Goal: Use online tool/utility: Utilize a website feature to perform a specific function

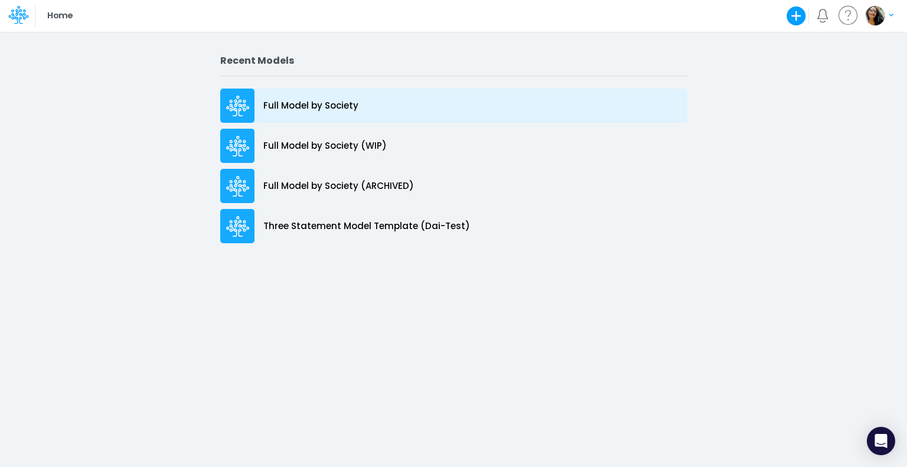
click at [304, 105] on p "Full Model by Society" at bounding box center [310, 106] width 95 height 14
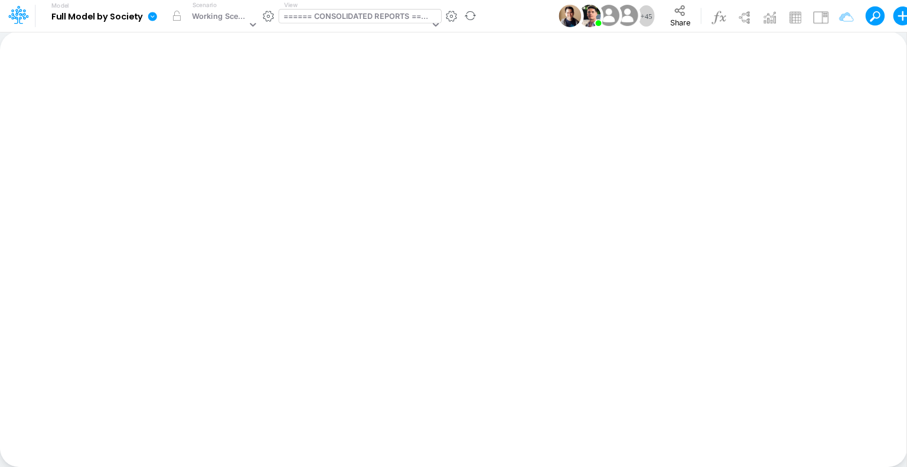
click at [405, 24] on div "====== CONSOLIDATED REPORTS ======" at bounding box center [355, 24] width 152 height 31
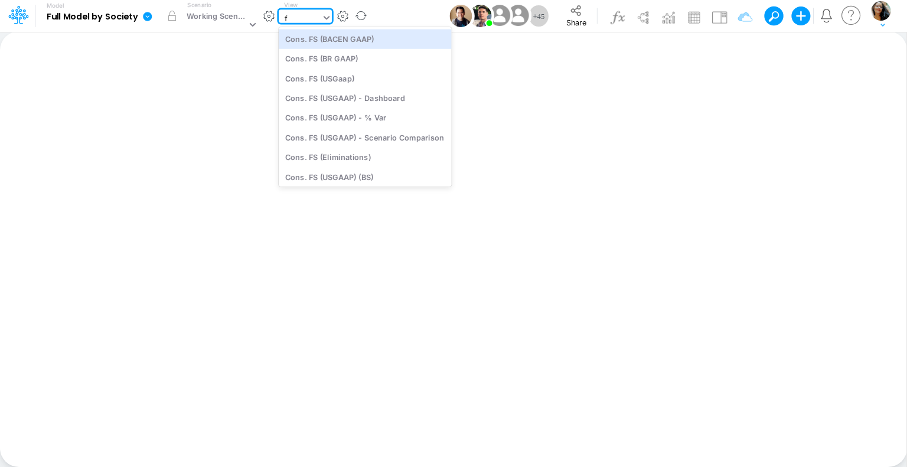
type input "fs"
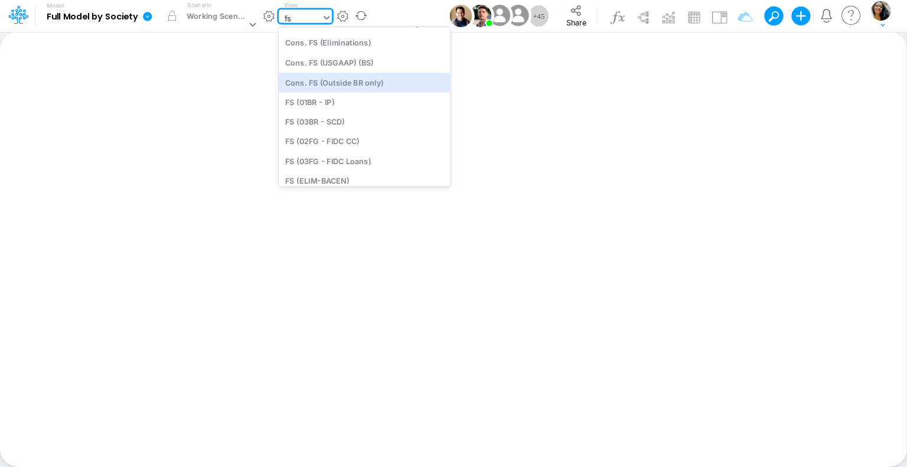
scroll to position [137, 0]
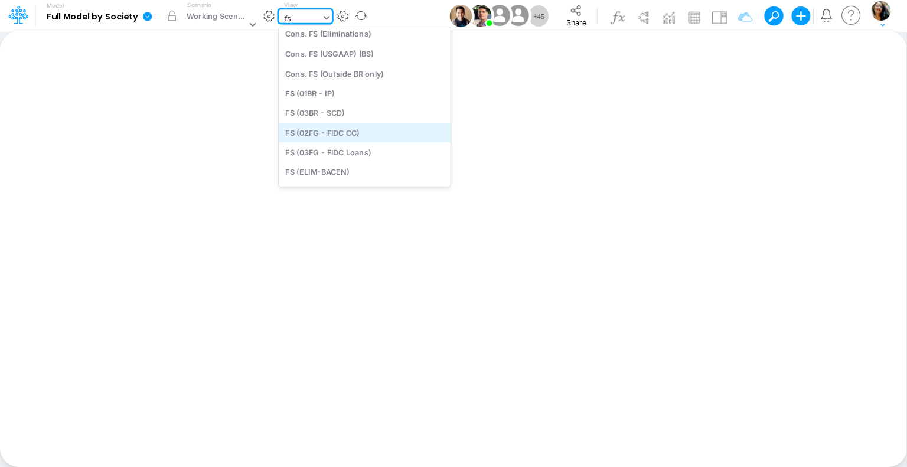
click at [360, 135] on div "FS (02FG - FIDC CC)" at bounding box center [365, 132] width 172 height 19
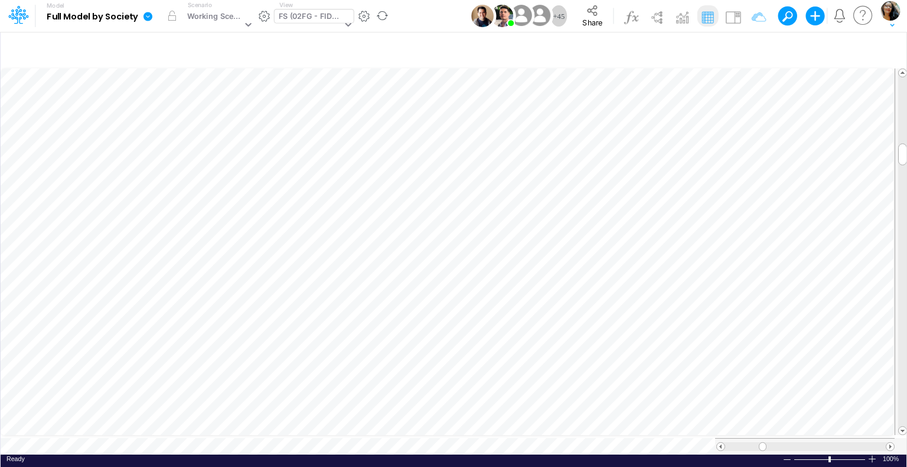
scroll to position [5, 1]
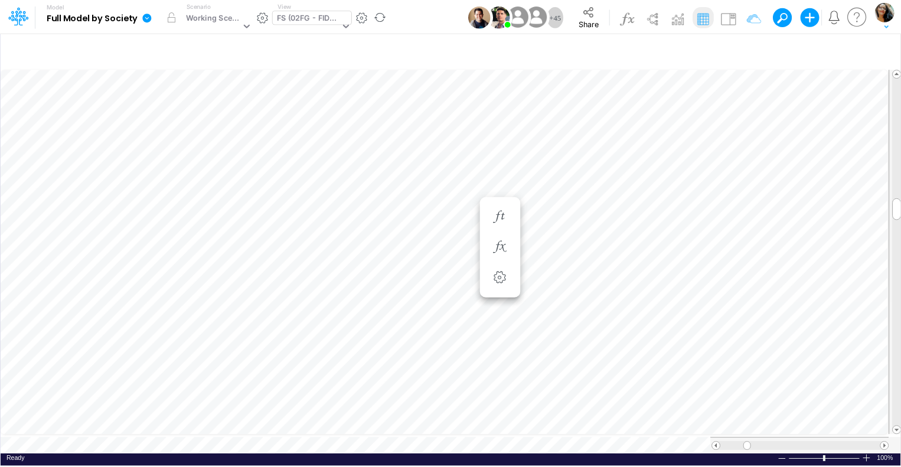
scroll to position [5, 1]
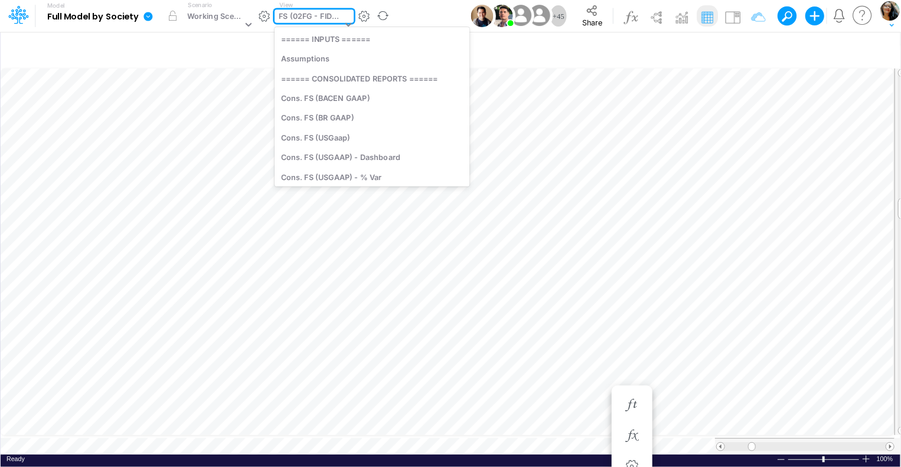
click at [332, 19] on div "FS (02FG - FIDC CC)" at bounding box center [310, 18] width 63 height 14
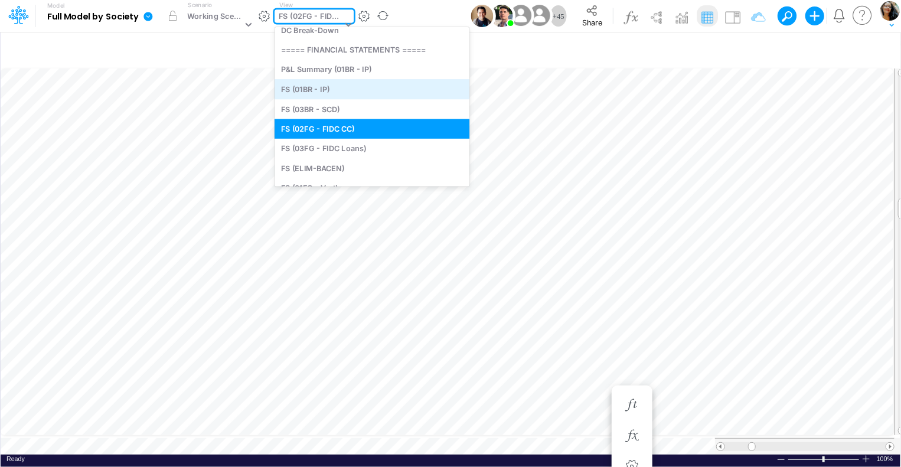
scroll to position [274, 0]
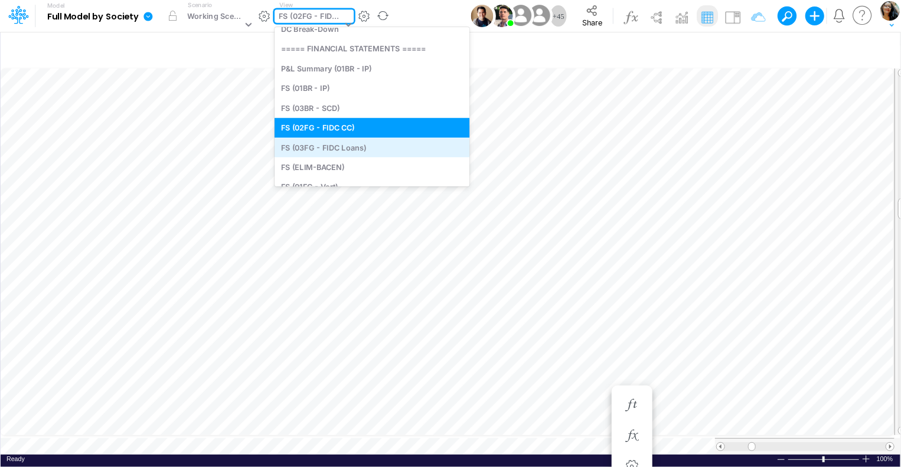
click at [334, 146] on div "FS (03FG - FIDC Loans)" at bounding box center [372, 147] width 195 height 19
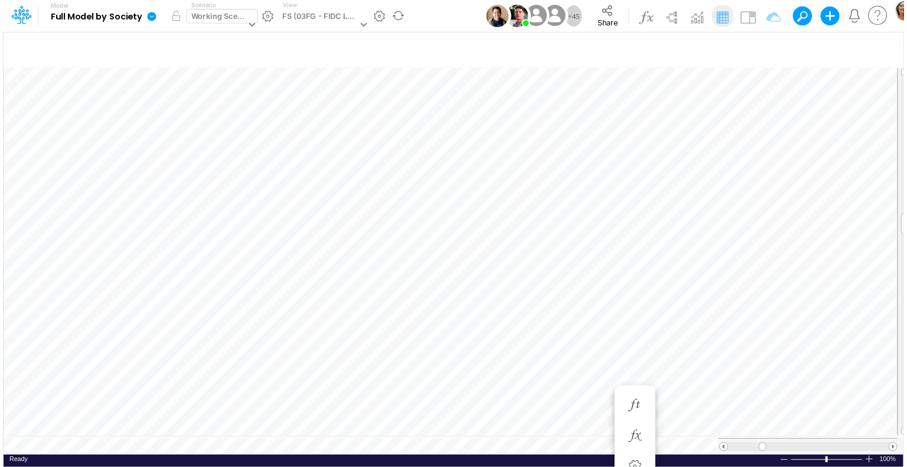
scroll to position [5, 1]
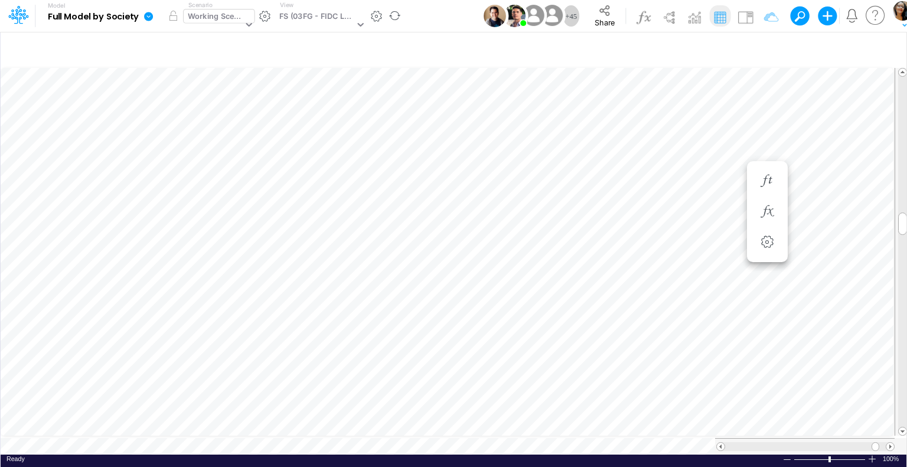
scroll to position [5, 1]
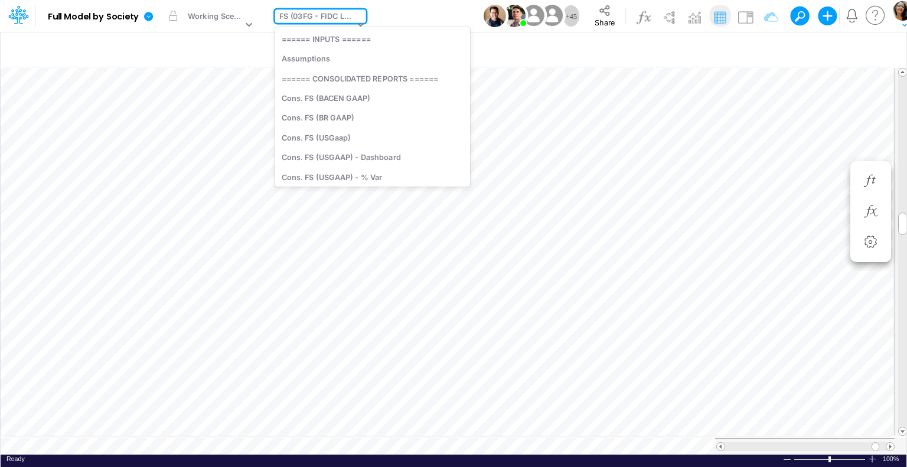
click at [325, 18] on div "FS (03FG - FIDC Loans)" at bounding box center [316, 18] width 75 height 14
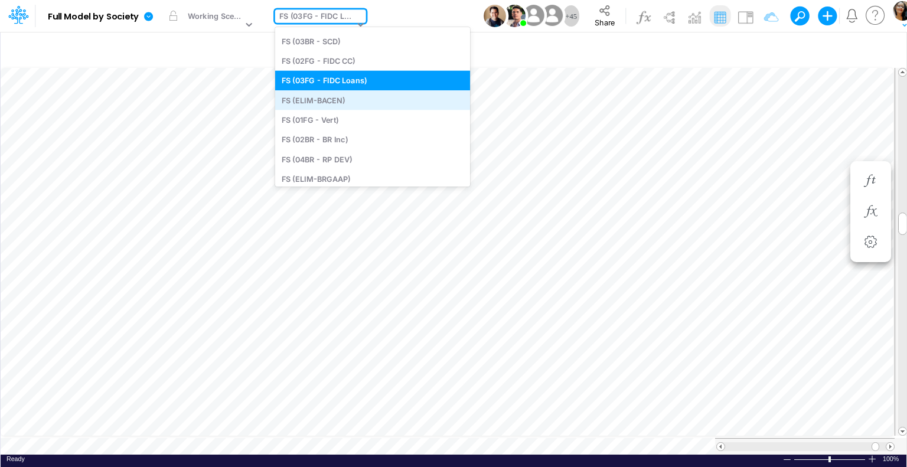
scroll to position [350, 0]
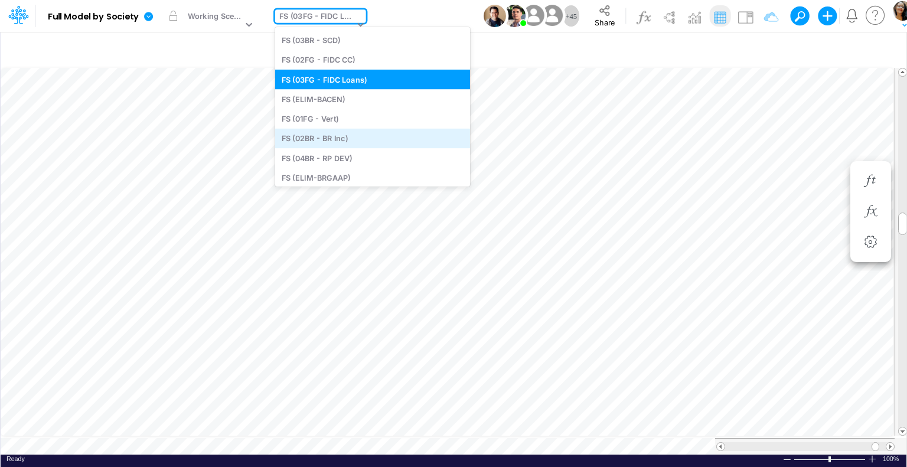
click at [343, 139] on div "FS (02BR - BR Inc)" at bounding box center [372, 138] width 195 height 19
type input "Financial Statements - Holding Brazil (02BR)"
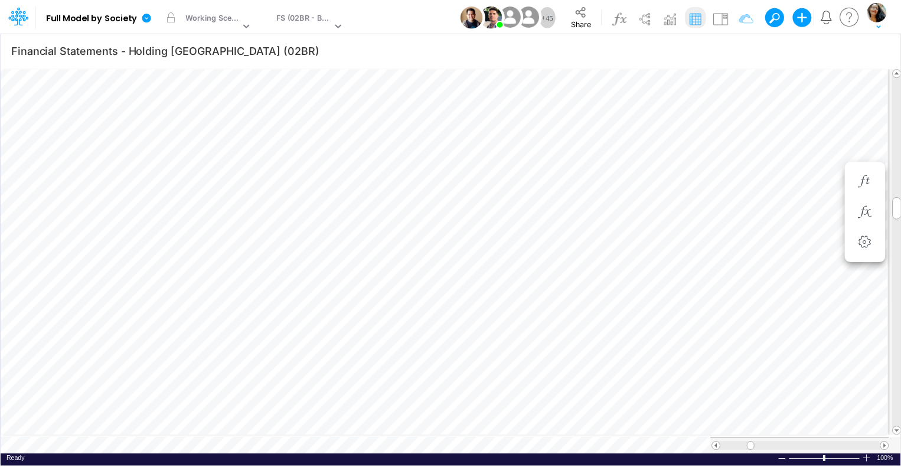
scroll to position [5, 1]
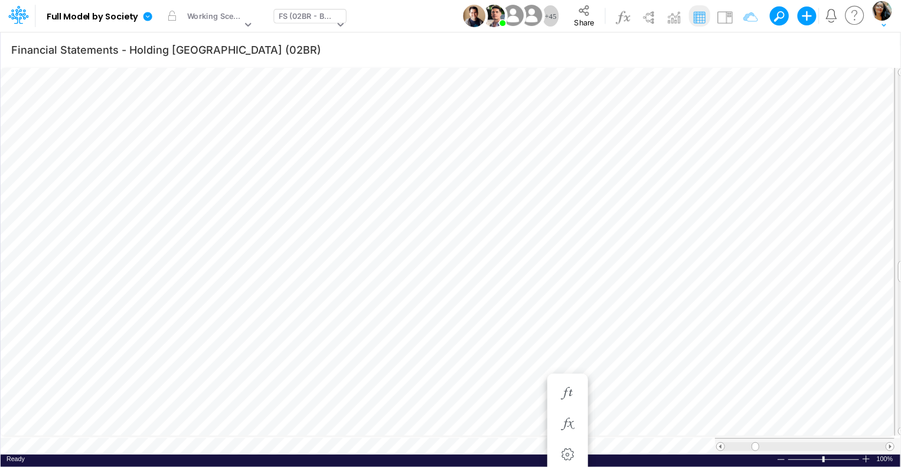
click at [321, 11] on div "FS (02BR - BR Inc)" at bounding box center [307, 18] width 56 height 14
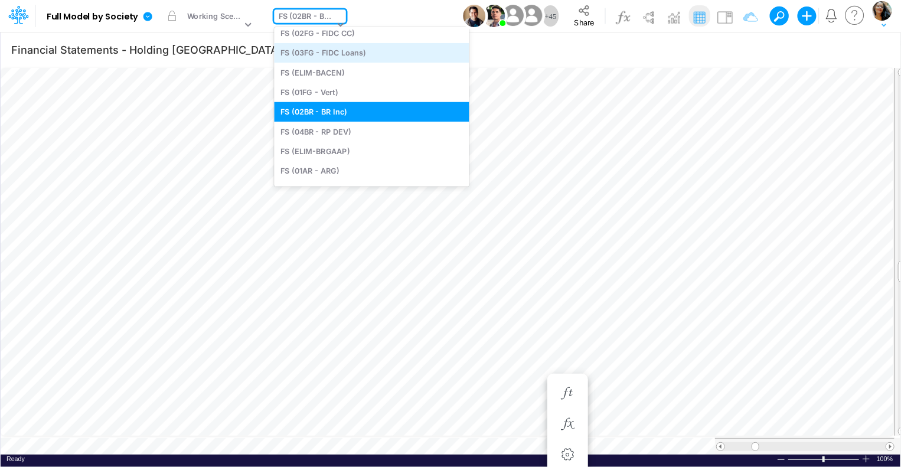
scroll to position [380, 0]
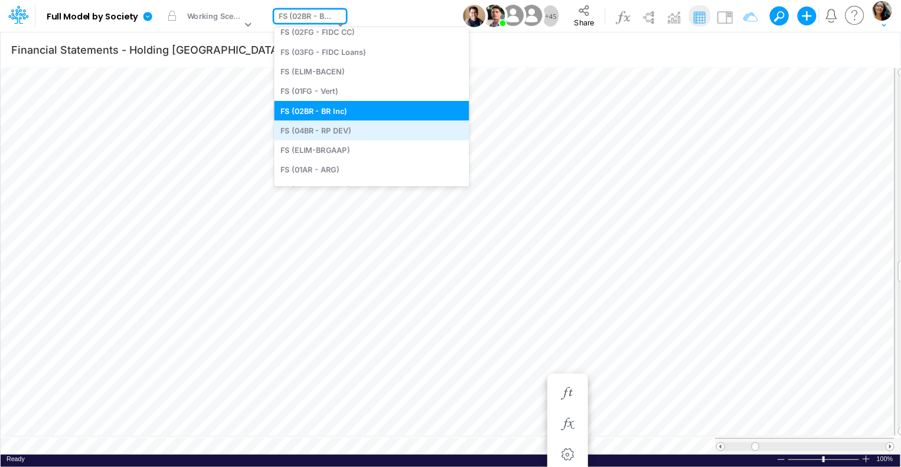
click at [342, 134] on div "FS (04BR - RP DEV)" at bounding box center [371, 129] width 195 height 19
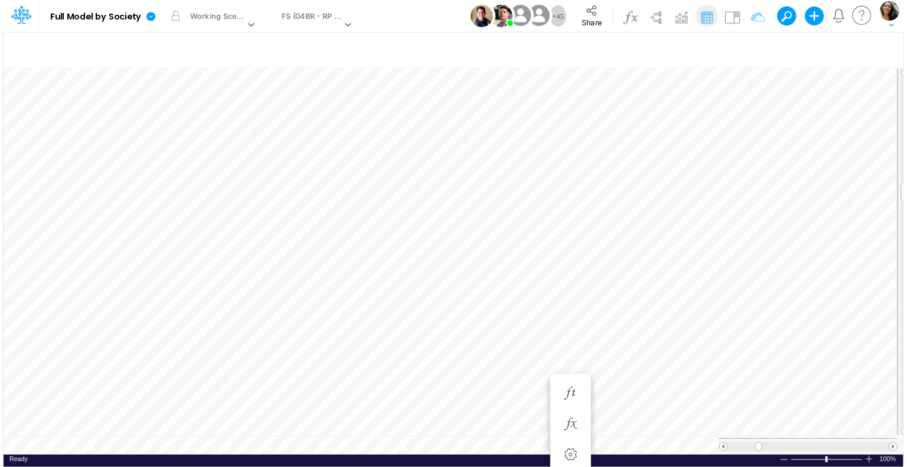
scroll to position [5, 1]
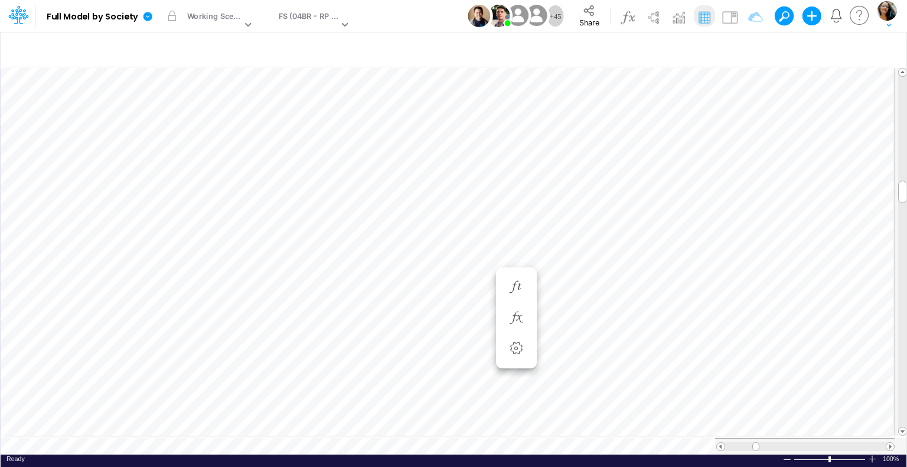
scroll to position [5, 1]
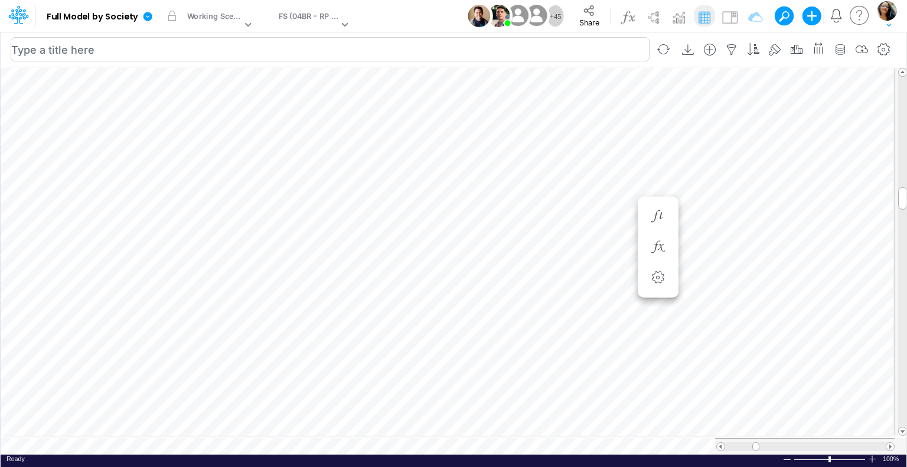
scroll to position [5, 1]
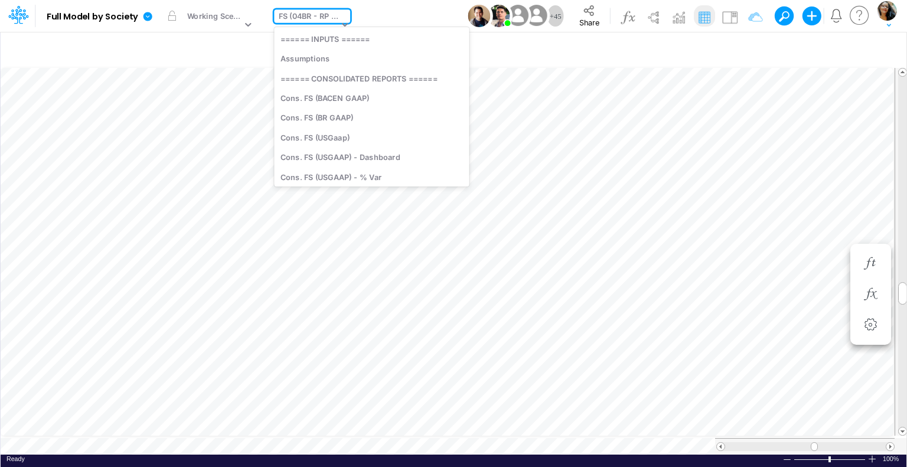
click at [292, 23] on div "FS (04BR - RP DEV)" at bounding box center [309, 18] width 60 height 14
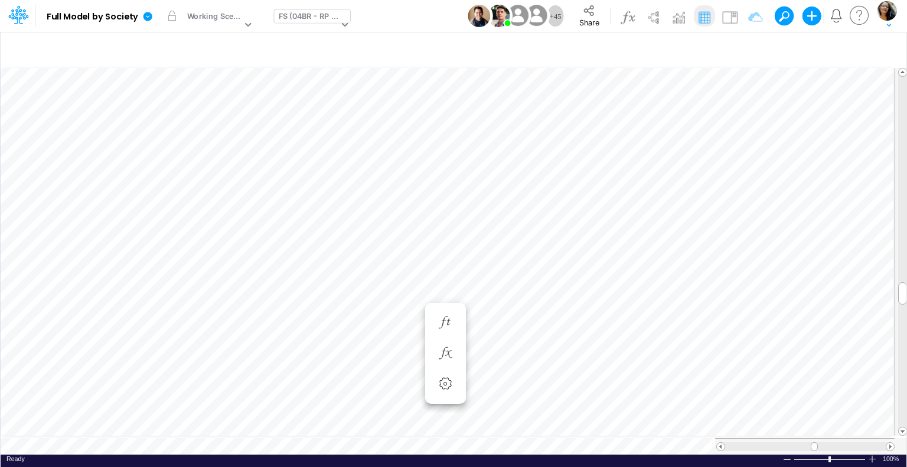
click at [340, 16] on div at bounding box center [342, 24] width 15 height 31
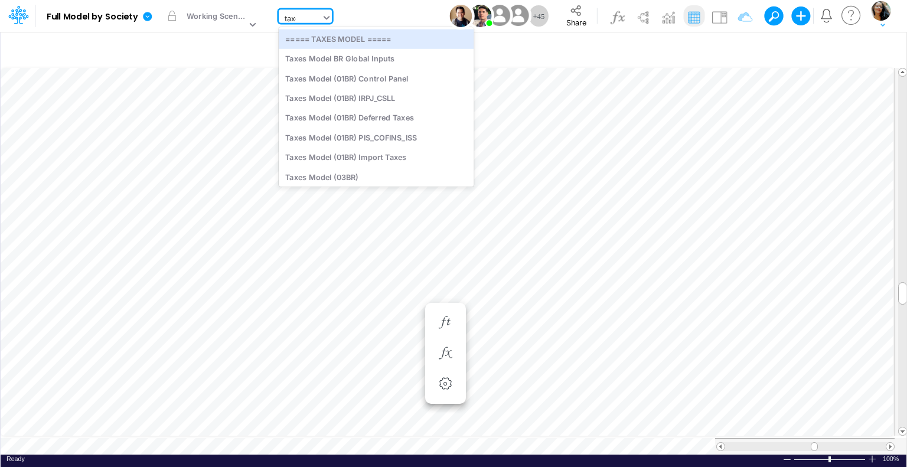
type input "taxes"
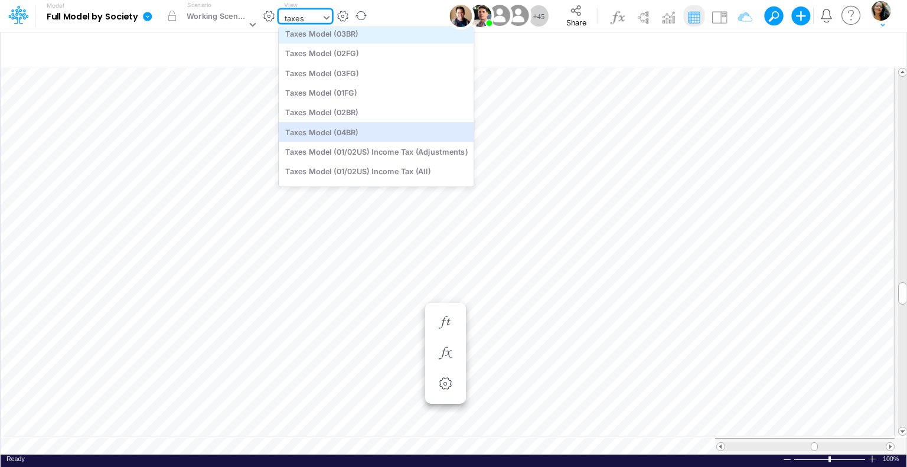
scroll to position [158, 0]
click at [332, 132] on div "Taxes Model (04BR)" at bounding box center [376, 132] width 195 height 19
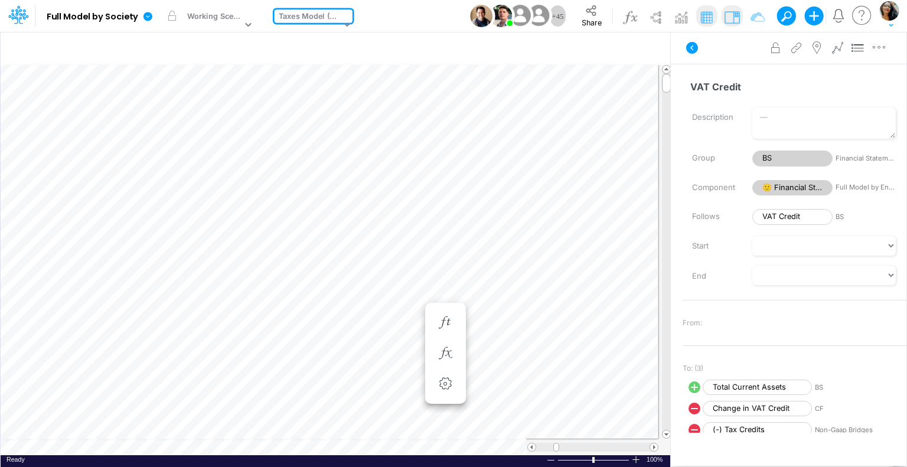
click at [692, 46] on icon at bounding box center [692, 48] width 14 height 14
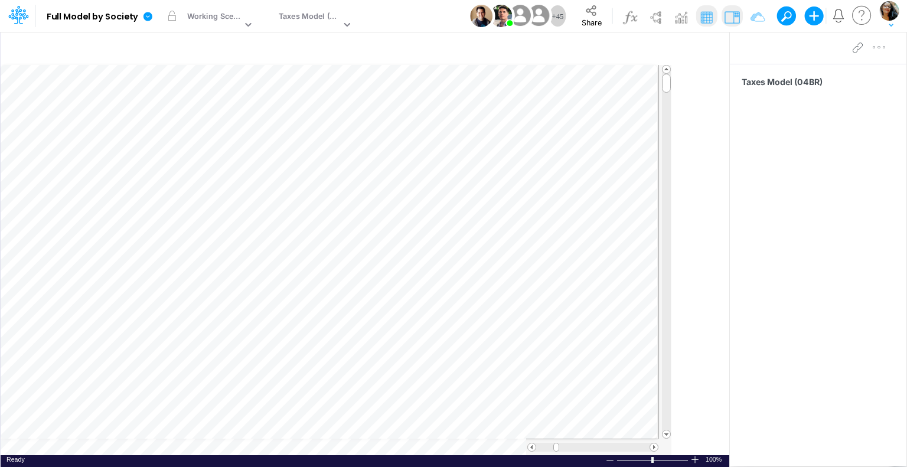
drag, startPoint x: 673, startPoint y: 49, endPoint x: 876, endPoint y: 61, distance: 203.5
click at [876, 61] on div "Insert node Component Variable Constant Group Addition Subtraction Multiplicati…" at bounding box center [453, 249] width 907 height 436
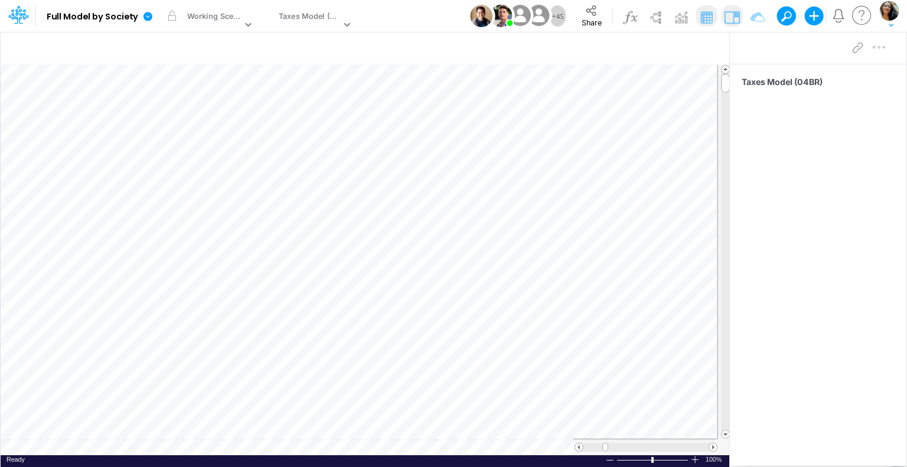
click at [890, 51] on div at bounding box center [818, 47] width 177 height 33
click at [882, 48] on div at bounding box center [868, 48] width 43 height 24
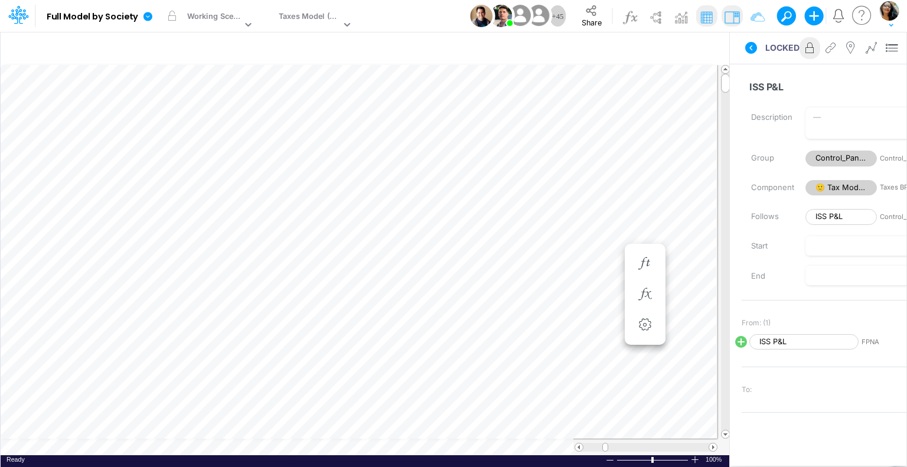
scroll to position [5, 1]
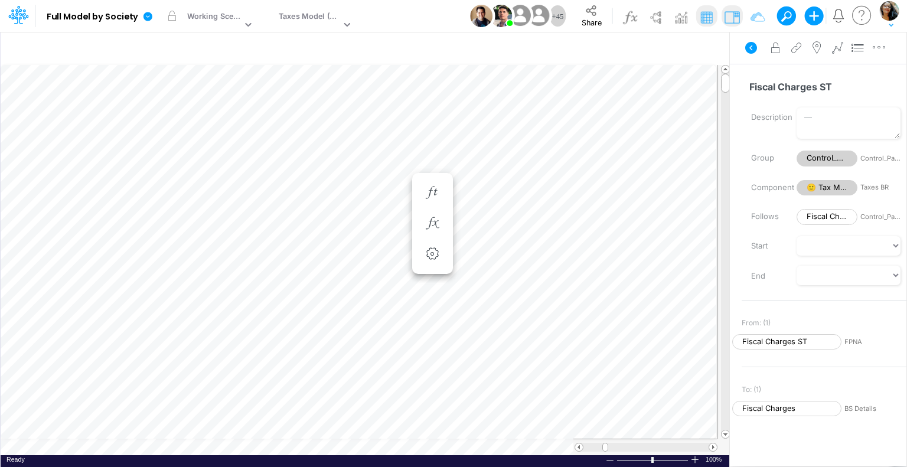
scroll to position [5, 1]
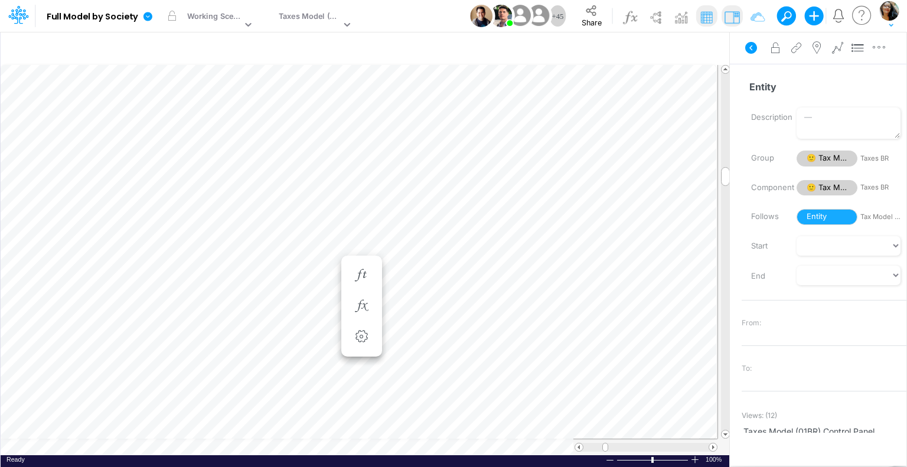
scroll to position [5, 1]
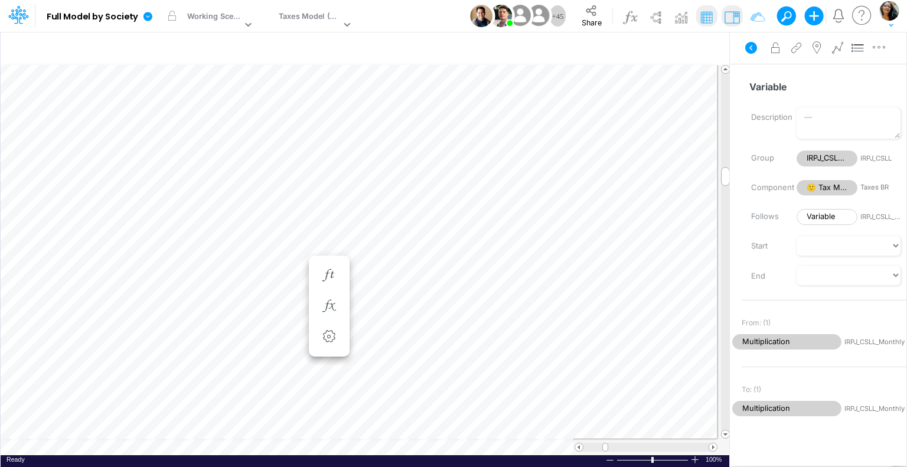
scroll to position [5, 1]
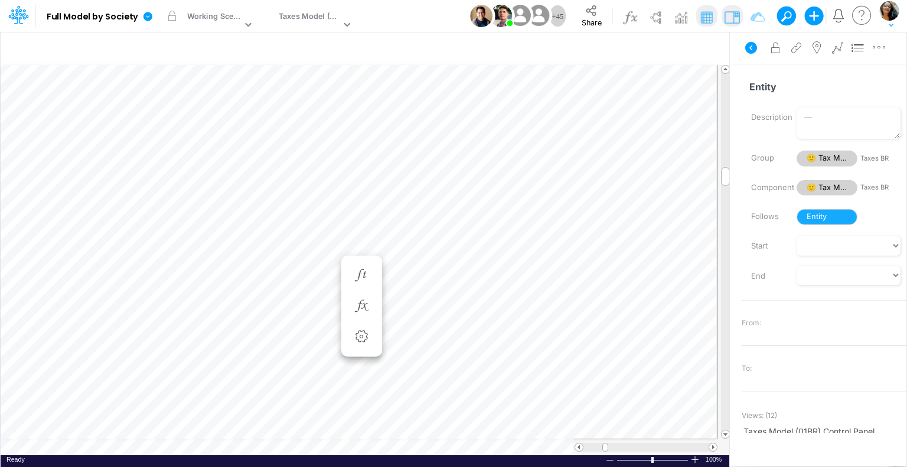
scroll to position [5, 1]
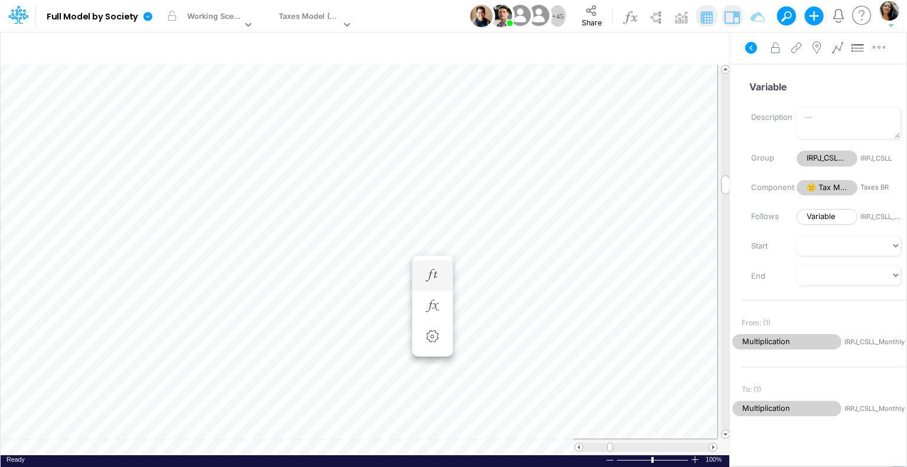
scroll to position [5, 1]
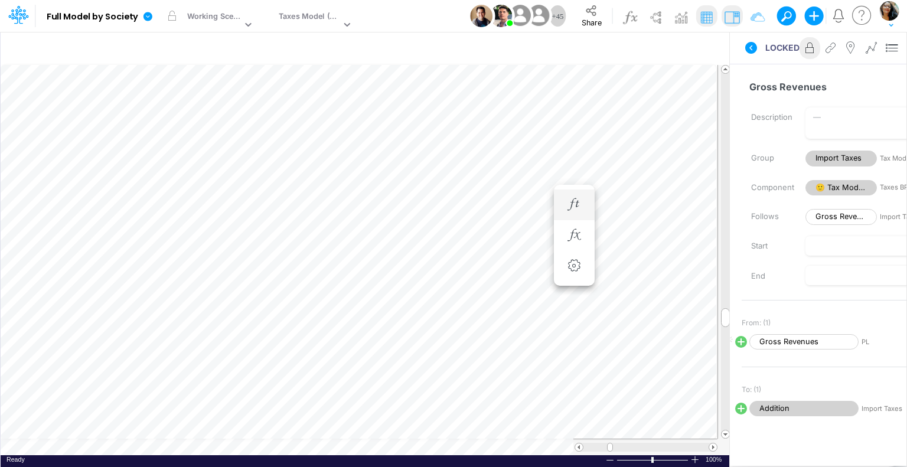
scroll to position [5, 1]
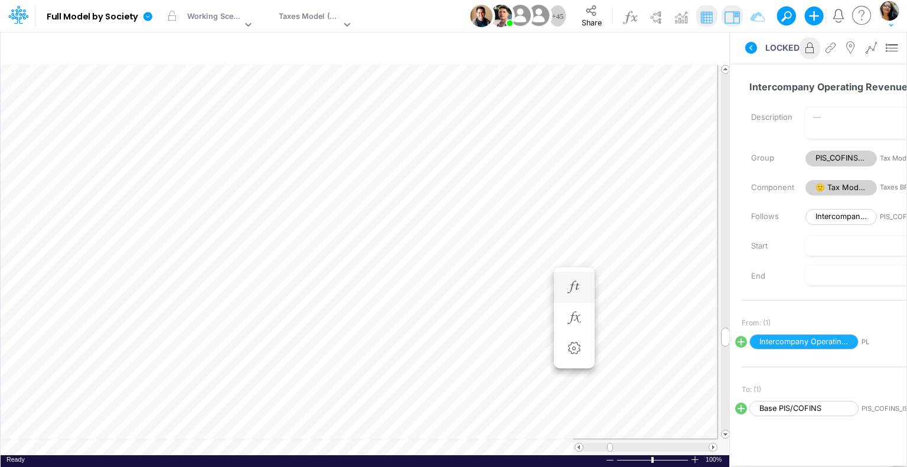
scroll to position [5, 1]
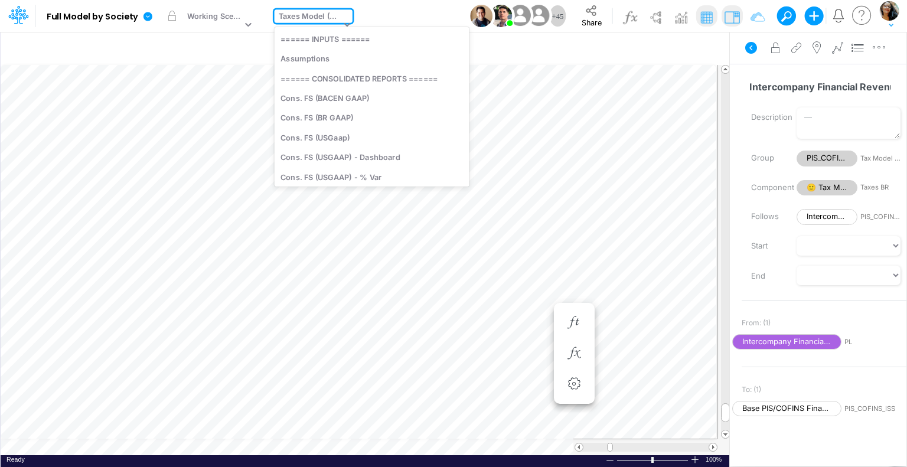
click at [339, 12] on div "Taxes Model (04BR)" at bounding box center [310, 18] width 62 height 14
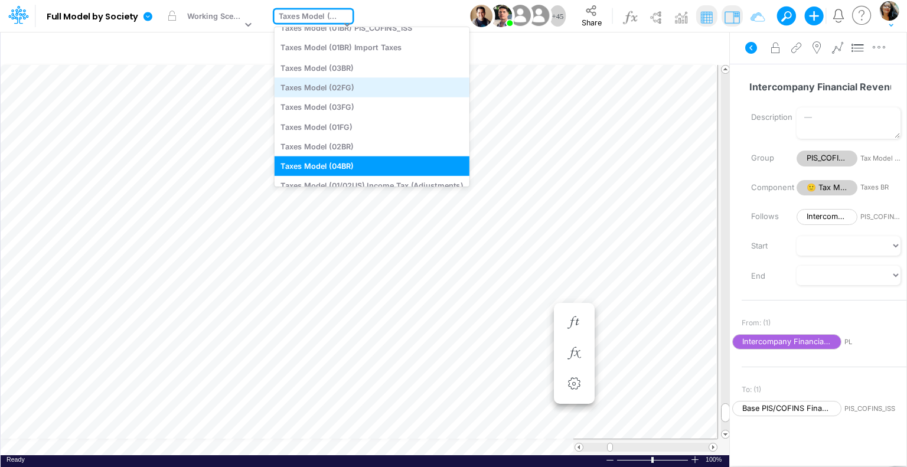
scroll to position [2532, 0]
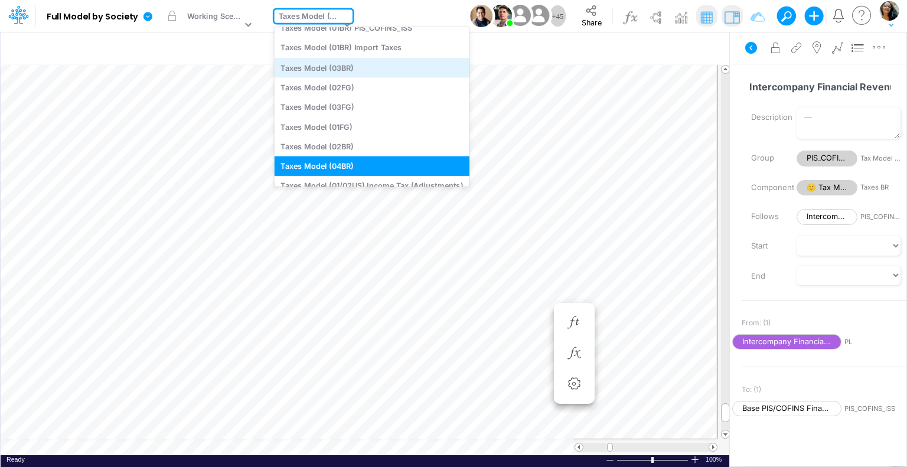
click at [340, 71] on div "Taxes Model (03BR)" at bounding box center [372, 67] width 195 height 19
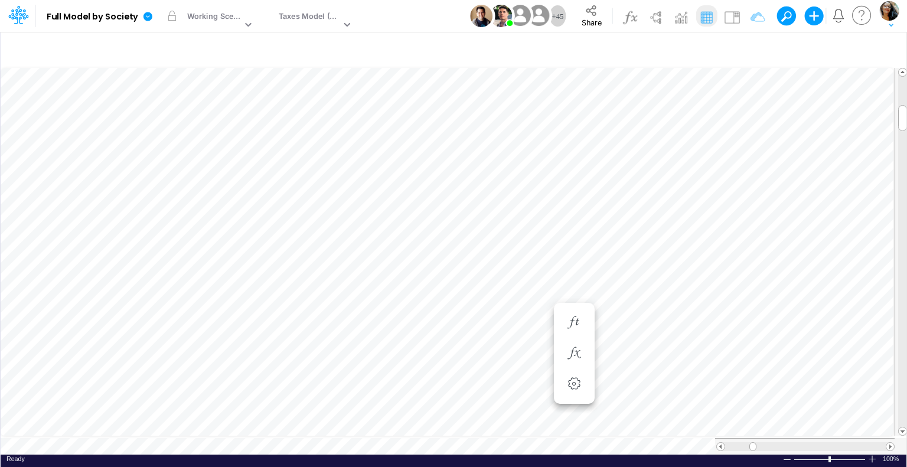
scroll to position [5, 1]
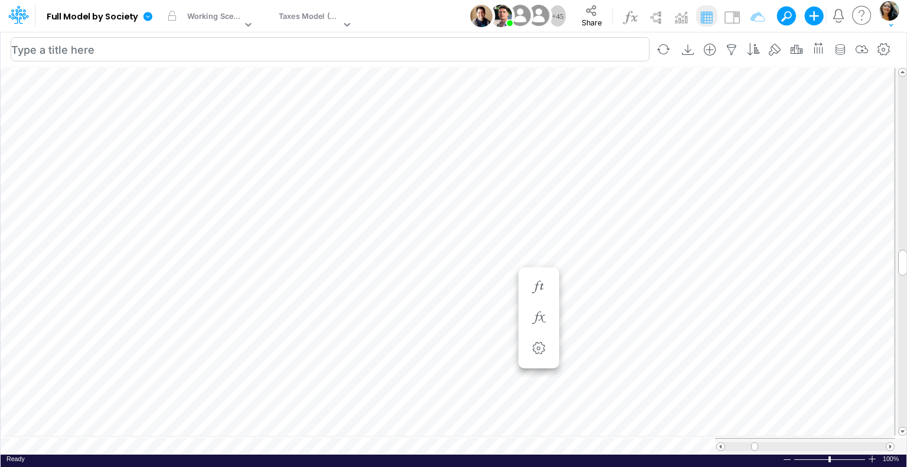
scroll to position [5, 1]
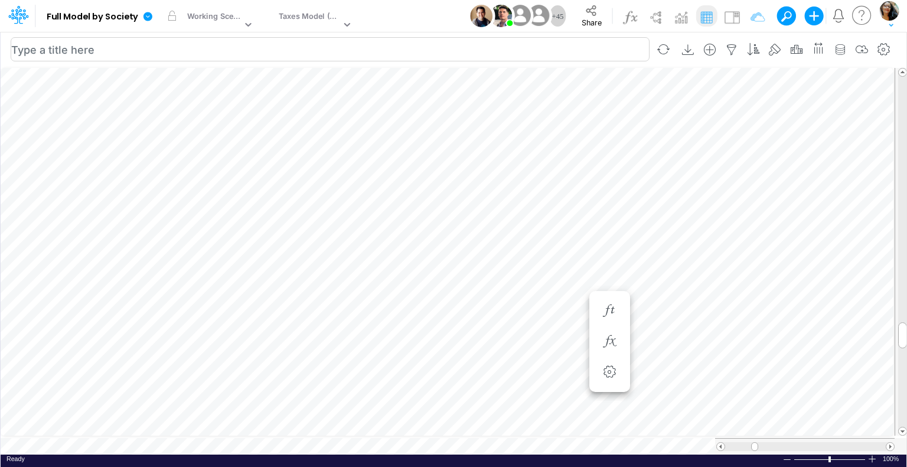
scroll to position [5, 1]
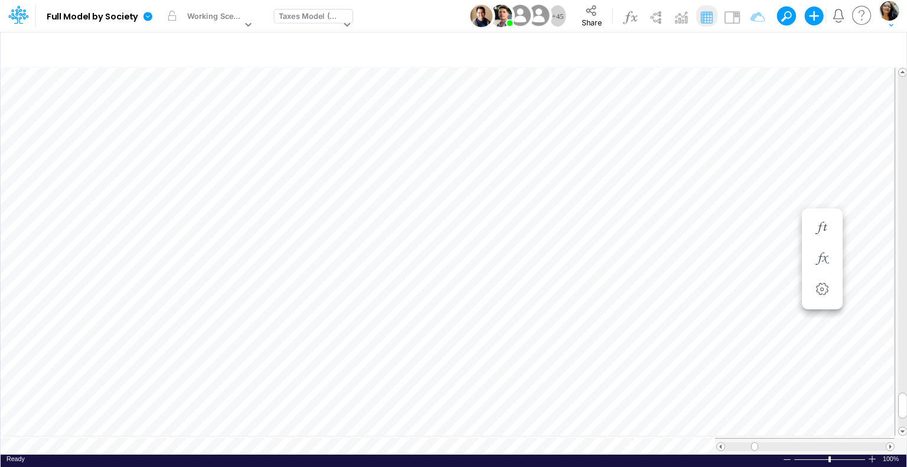
click at [298, 18] on div "Taxes Model (03BR)" at bounding box center [310, 18] width 62 height 14
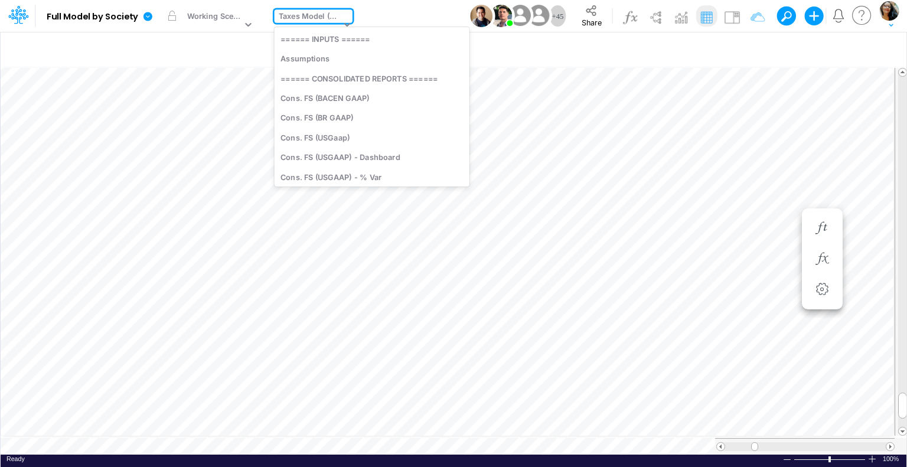
scroll to position [2418, 0]
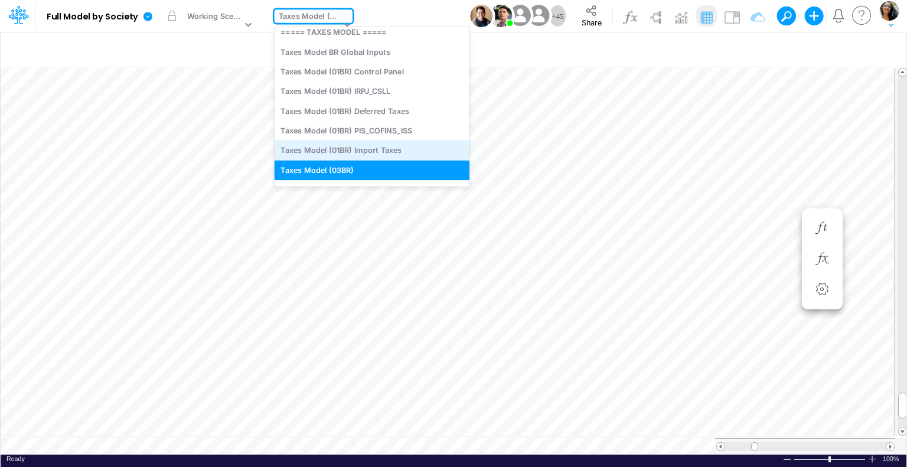
click at [371, 151] on div "Taxes Model (01BR) Import Taxes" at bounding box center [372, 150] width 195 height 19
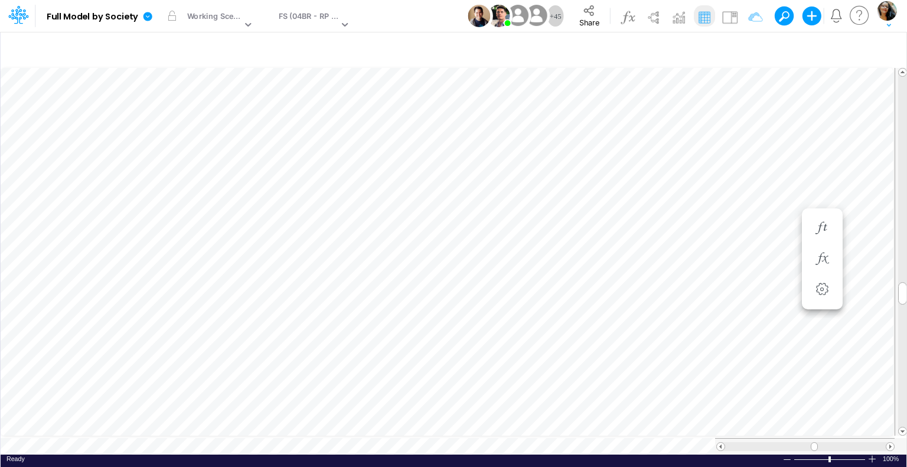
scroll to position [5, 1]
